Goal: Transaction & Acquisition: Book appointment/travel/reservation

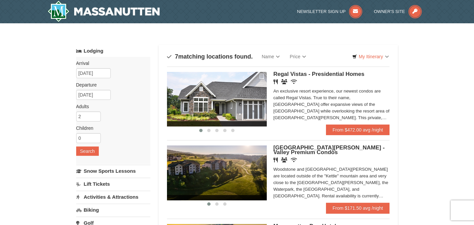
scroll to position [9, 0]
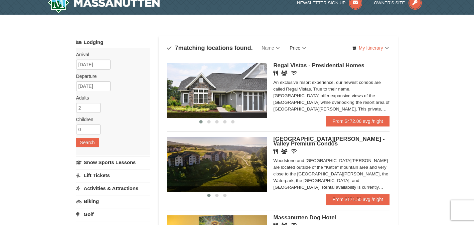
click at [299, 46] on link "Price" at bounding box center [298, 47] width 26 height 13
click at [302, 59] on link "Price (Low to High)" at bounding box center [311, 61] width 53 height 9
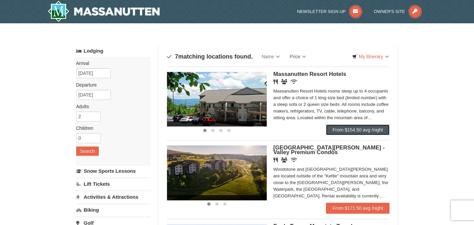
click at [344, 133] on link "From $154.50 avg /night" at bounding box center [358, 129] width 64 height 11
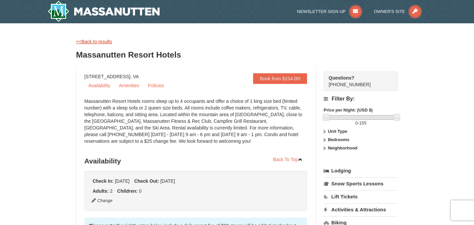
click at [90, 42] on link "<<Back to results" at bounding box center [94, 41] width 36 height 5
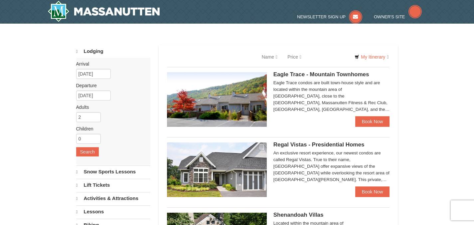
select select "10"
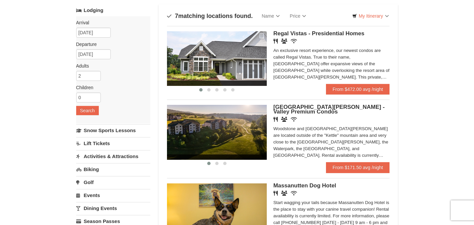
scroll to position [53, 0]
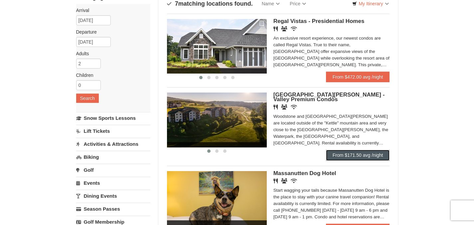
click at [358, 155] on link "From $171.50 avg /night" at bounding box center [358, 155] width 64 height 11
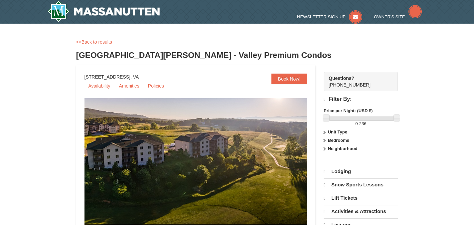
select select "10"
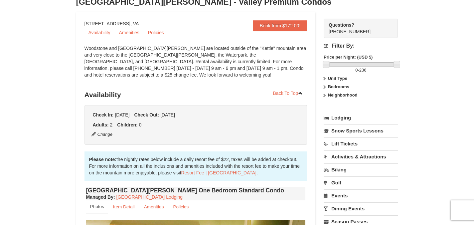
scroll to position [41, 0]
